Goal: Ask a question

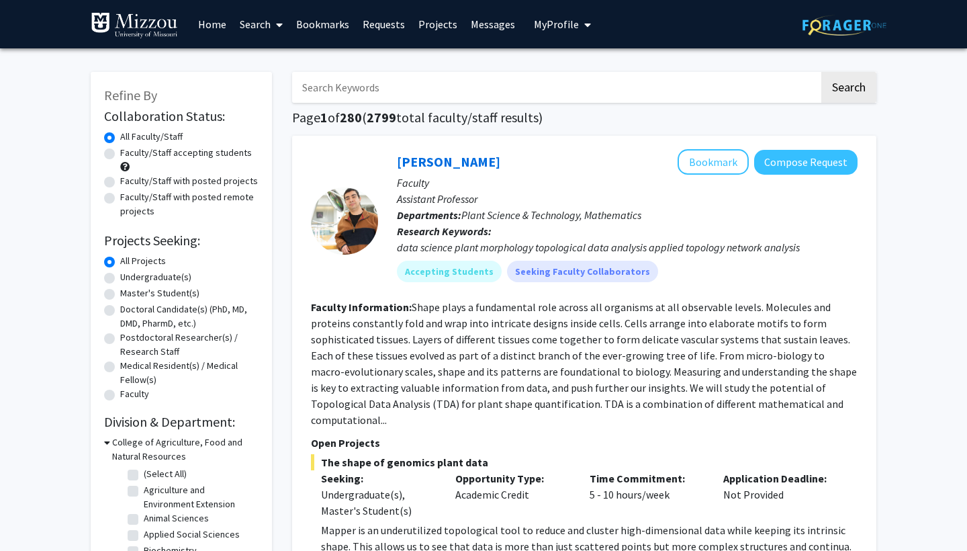
click at [401, 97] on input "Search Keywords" at bounding box center [555, 87] width 527 height 31
type input "c"
type input "surgical"
click at [848, 89] on button "Search" at bounding box center [848, 87] width 55 height 31
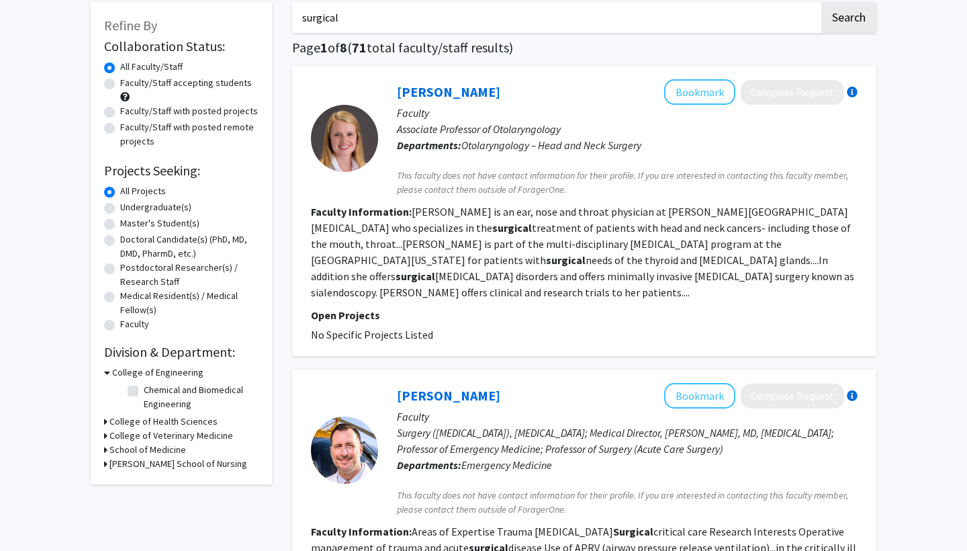
scroll to position [67, 0]
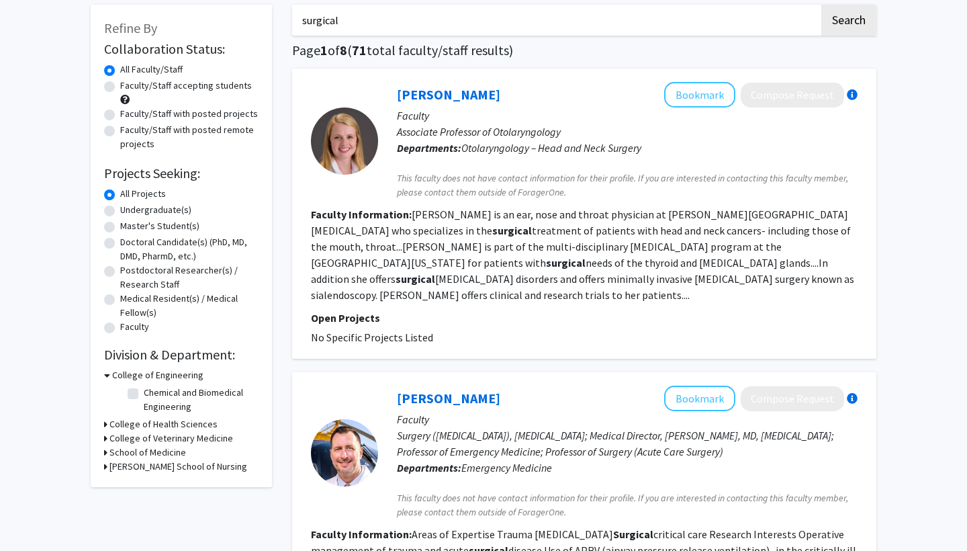
click at [177, 87] on label "Faculty/Staff accepting students" at bounding box center [186, 86] width 132 height 14
click at [129, 87] on input "Faculty/Staff accepting students" at bounding box center [124, 83] width 9 height 9
radio input "true"
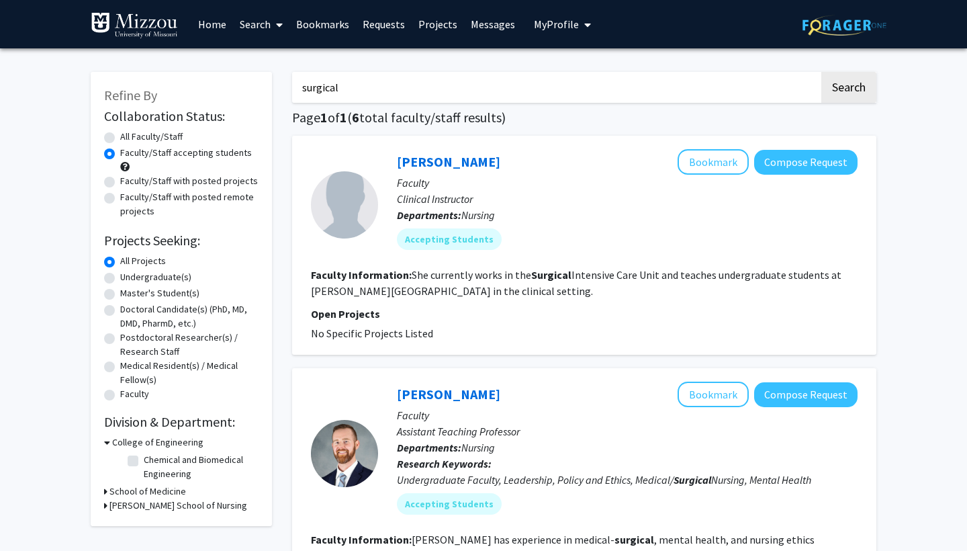
click at [395, 88] on input "surgical" at bounding box center [555, 87] width 527 height 31
type input "surg"
click at [848, 89] on button "Search" at bounding box center [848, 87] width 55 height 31
radio input "true"
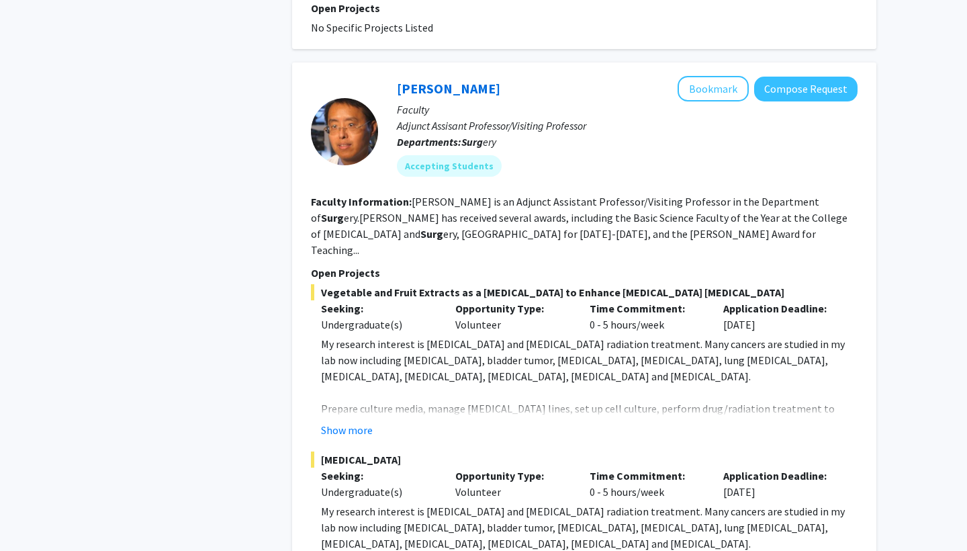
scroll to position [1500, 0]
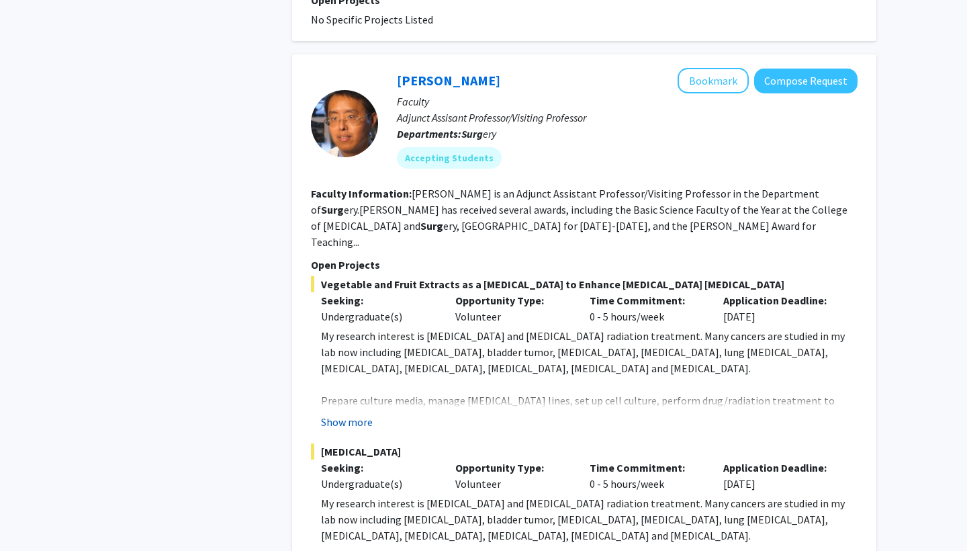
click at [342, 414] on button "Show more" at bounding box center [347, 422] width 52 height 16
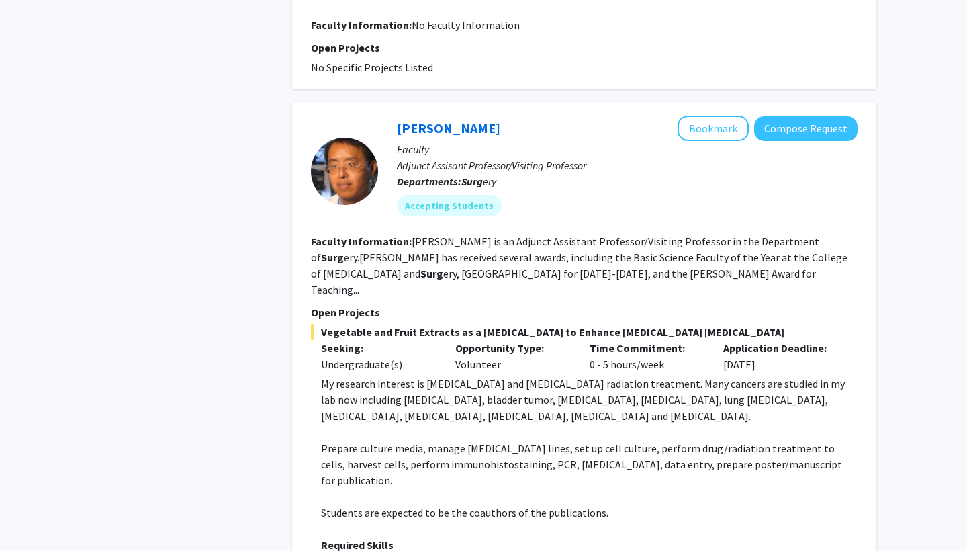
scroll to position [1440, 0]
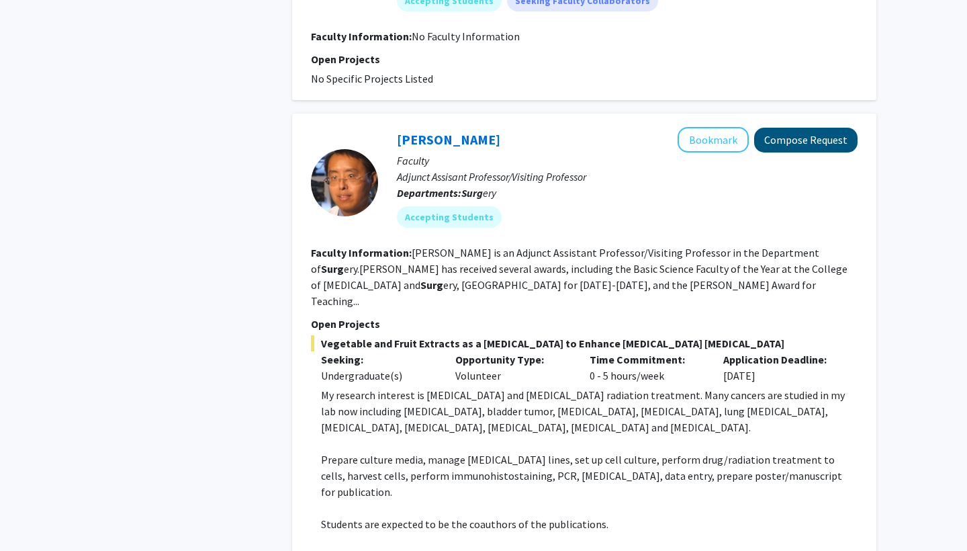
click at [813, 128] on button "Compose Request" at bounding box center [805, 140] width 103 height 25
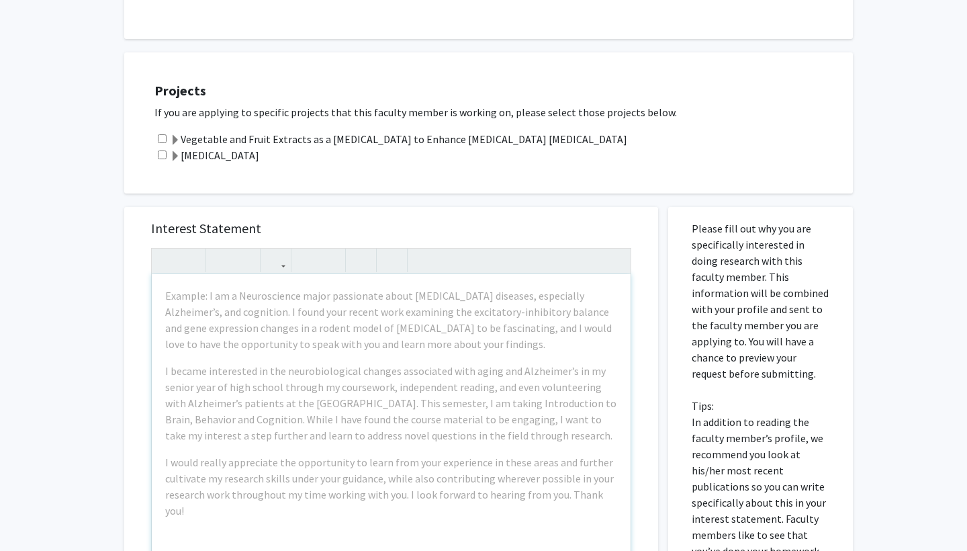
scroll to position [261, 0]
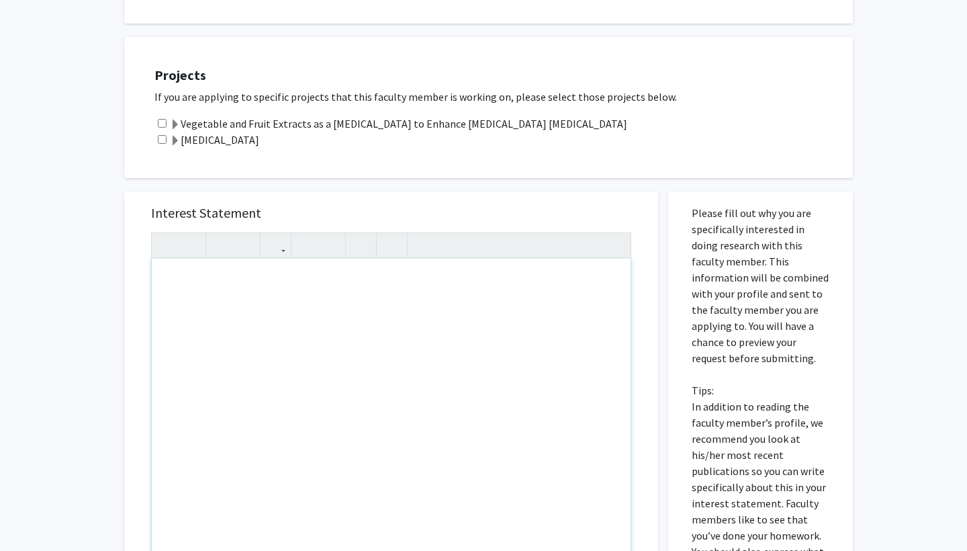
click at [232, 285] on div "Note to users with screen readers: Please press Alt+0 or Option+0 to deactivate…" at bounding box center [391, 413] width 479 height 308
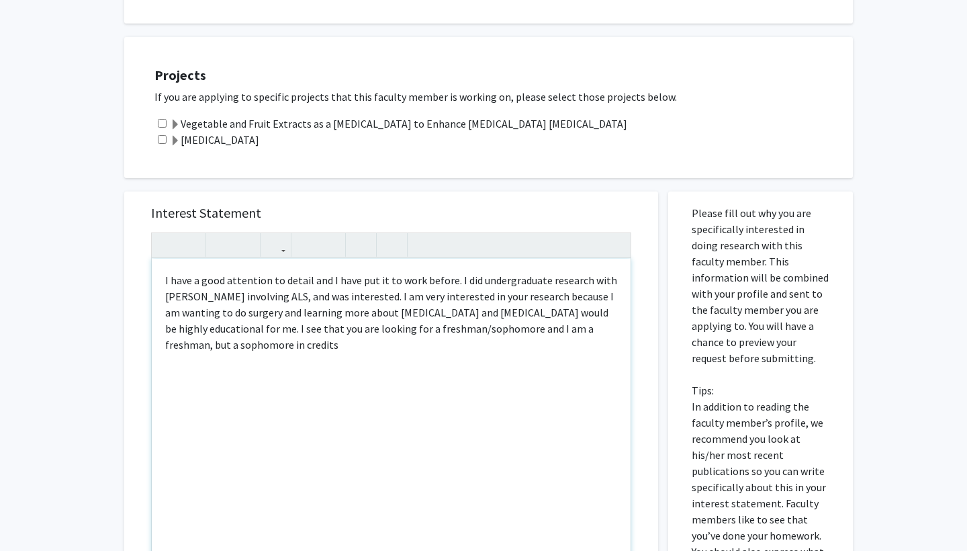
type textarea "I have a good attention to detail and I have put it to work before. I did under…"
